Goal: Entertainment & Leisure: Browse casually

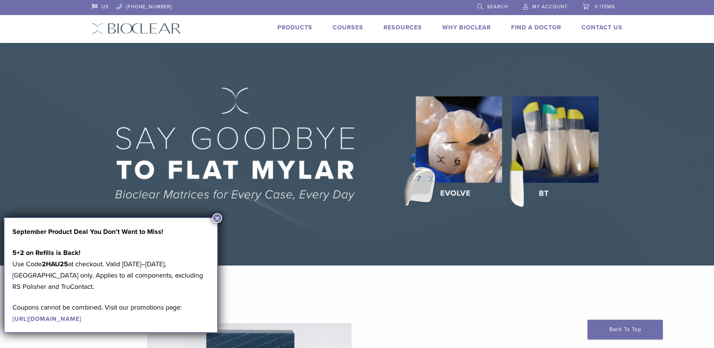
scroll to position [841, 0]
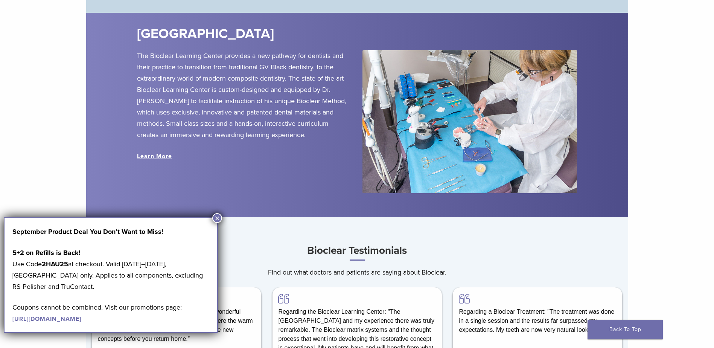
click at [220, 218] on button "×" at bounding box center [217, 218] width 10 height 10
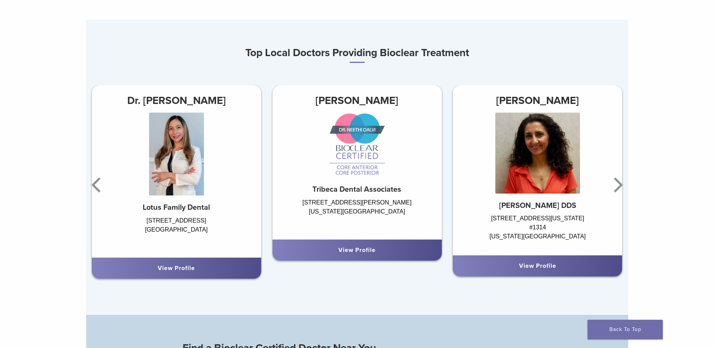
scroll to position [490, 0]
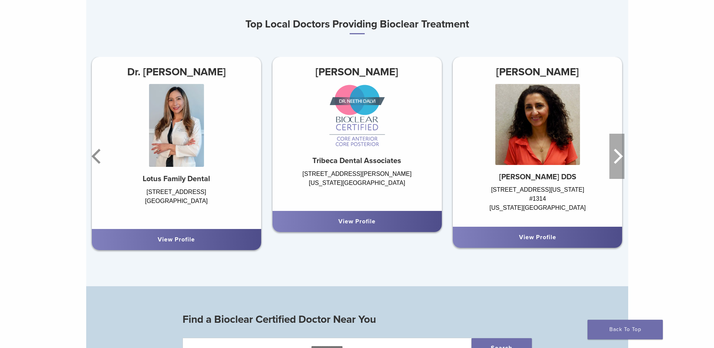
click at [622, 157] on icon "Next" at bounding box center [618, 156] width 9 height 15
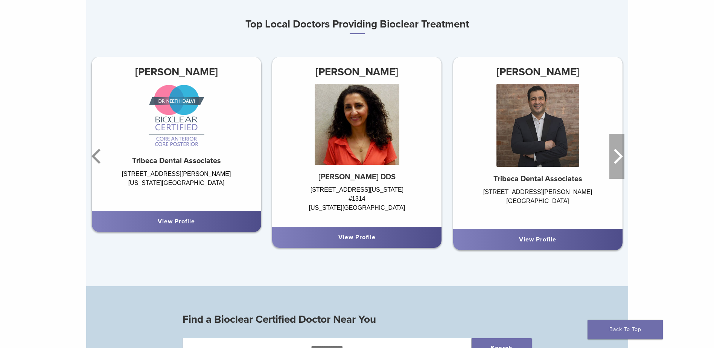
click at [622, 157] on icon "Next" at bounding box center [618, 156] width 9 height 15
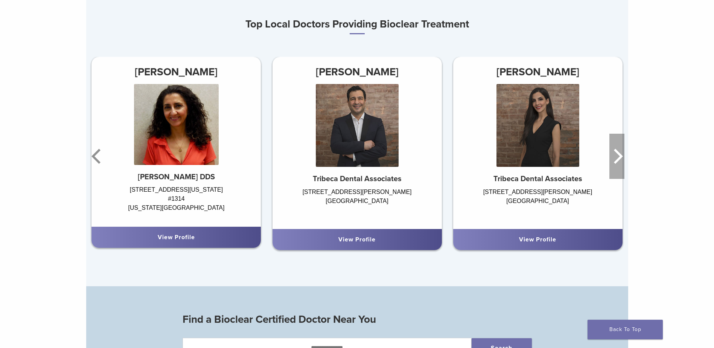
click at [622, 157] on icon "Next" at bounding box center [618, 156] width 9 height 15
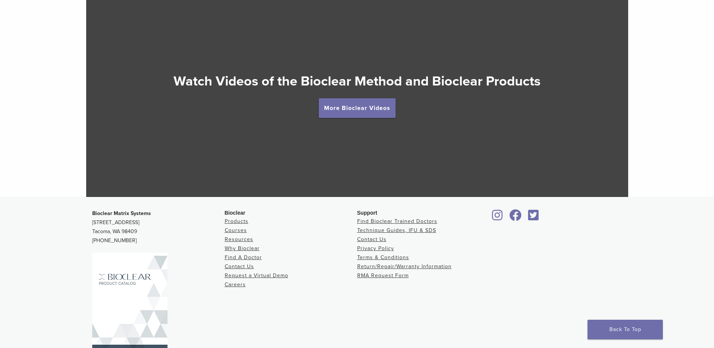
scroll to position [1416, 0]
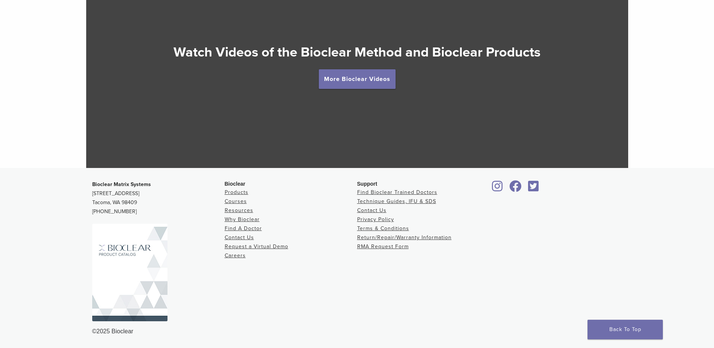
click at [135, 246] on img at bounding box center [129, 273] width 75 height 98
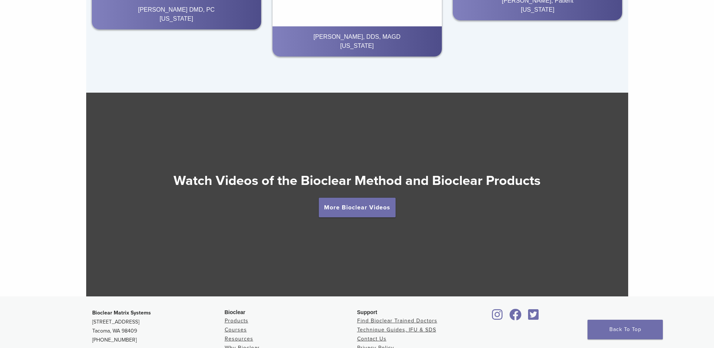
scroll to position [1303, 0]
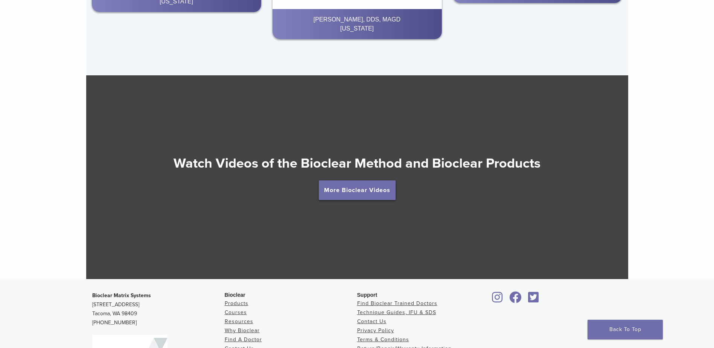
click at [359, 193] on link "More Bioclear Videos" at bounding box center [357, 190] width 77 height 20
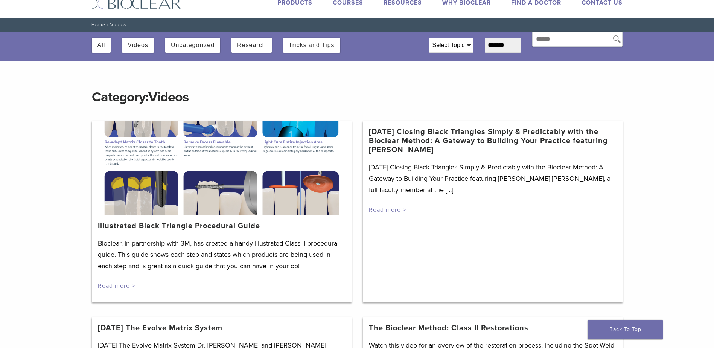
scroll to position [38, 0]
